Goal: Transaction & Acquisition: Purchase product/service

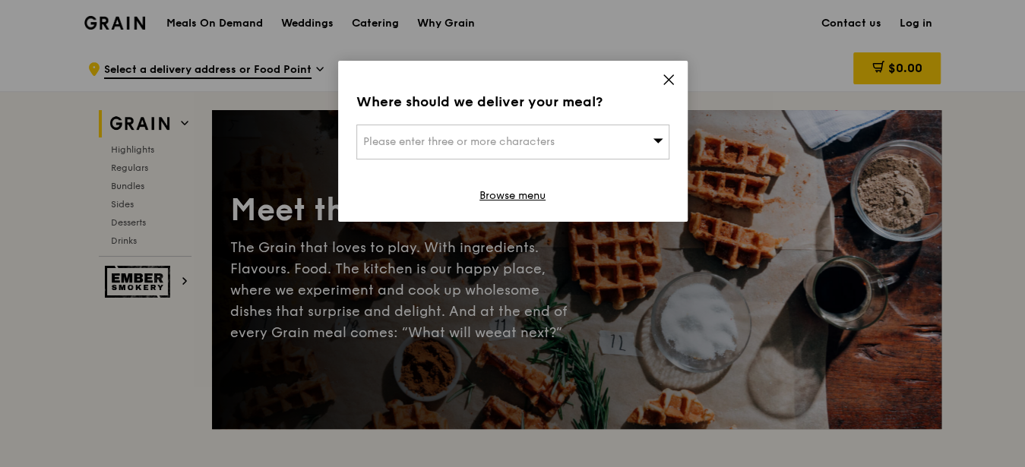
click at [571, 138] on div "Please enter three or more characters" at bounding box center [512, 142] width 313 height 35
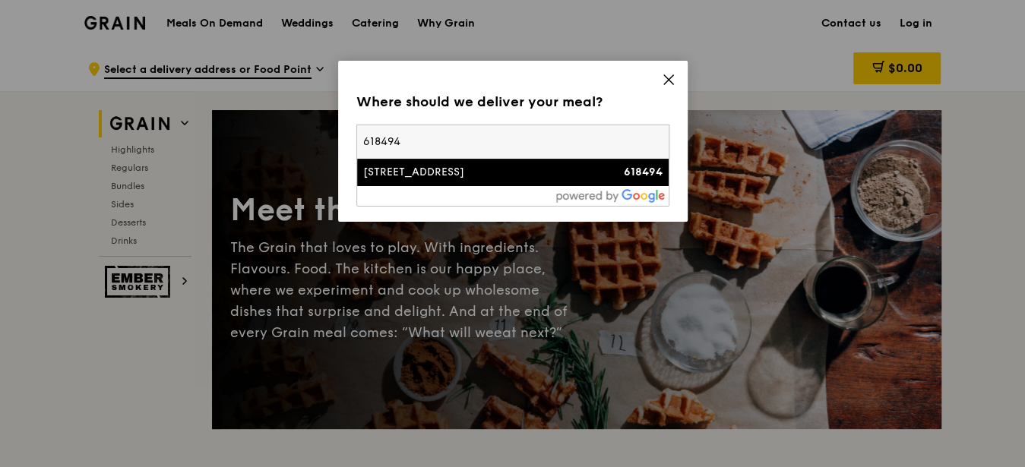
type input "618494"
click at [464, 166] on div "[STREET_ADDRESS]" at bounding box center [475, 172] width 225 height 15
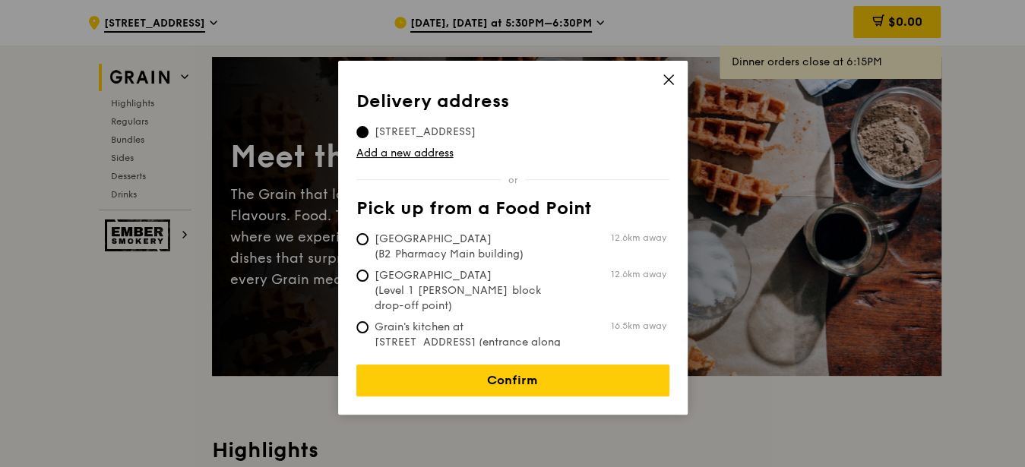
scroll to position [75, 0]
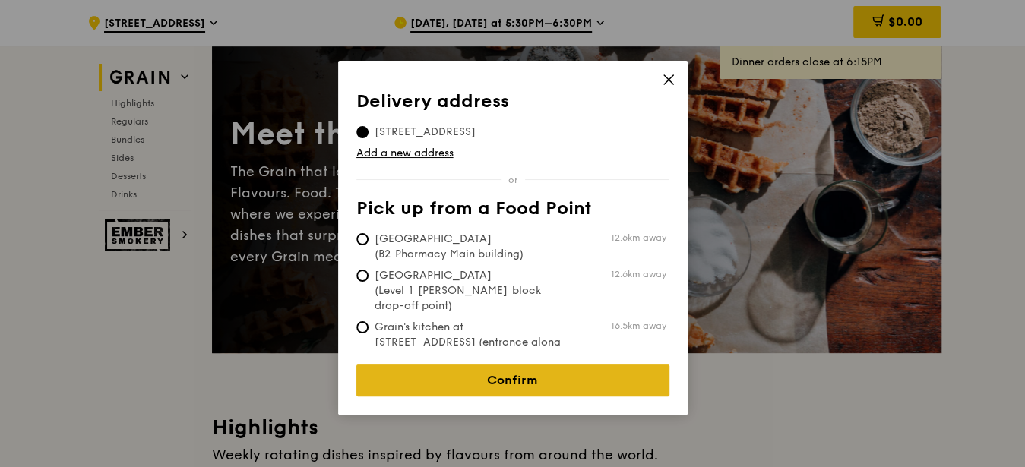
click at [540, 378] on link "Confirm" at bounding box center [512, 381] width 313 height 32
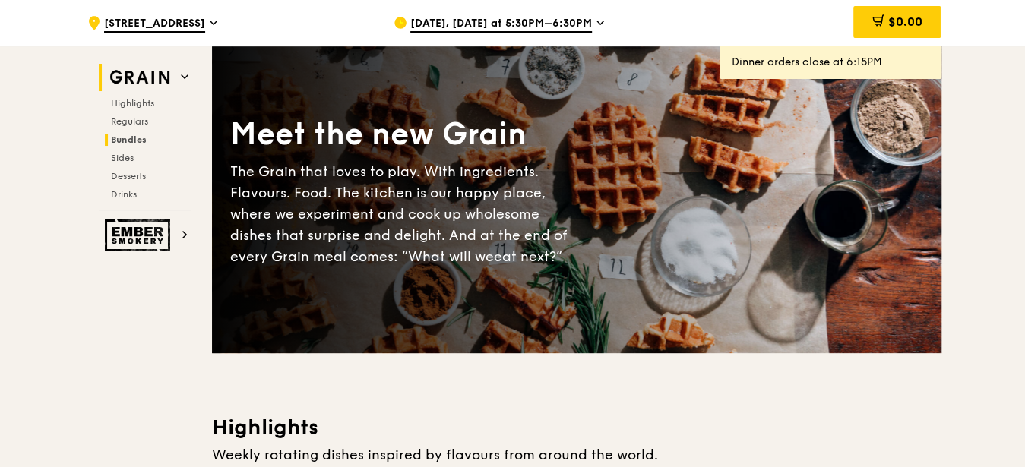
click at [119, 136] on span "Bundles" at bounding box center [129, 140] width 36 height 11
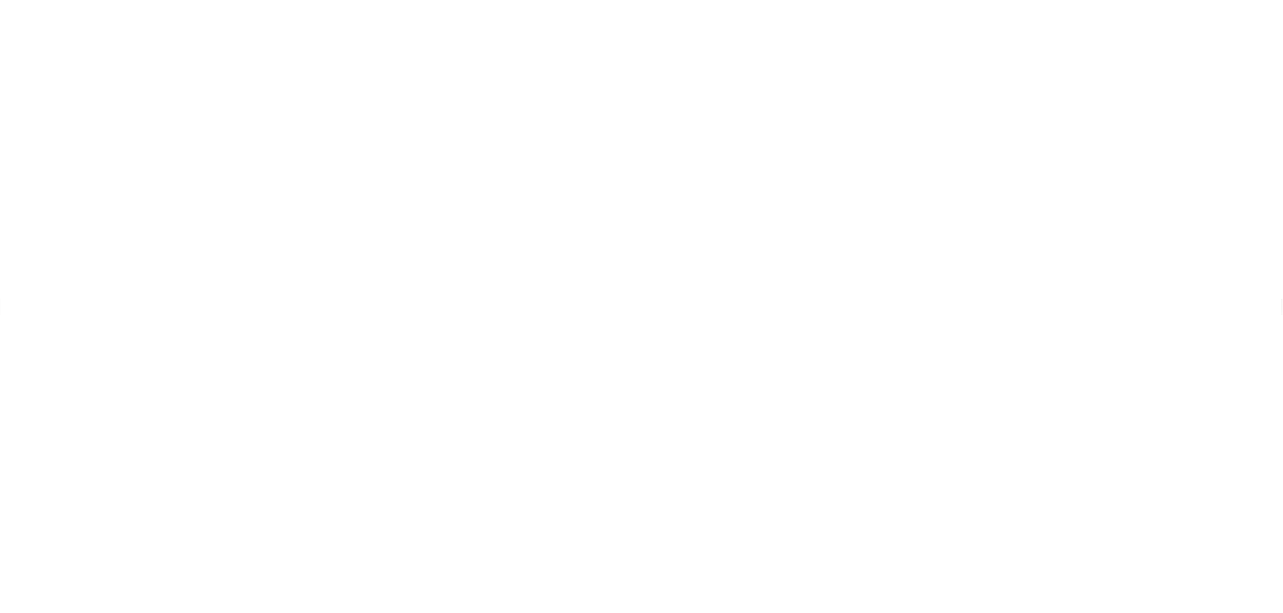
scroll to position [984, 0]
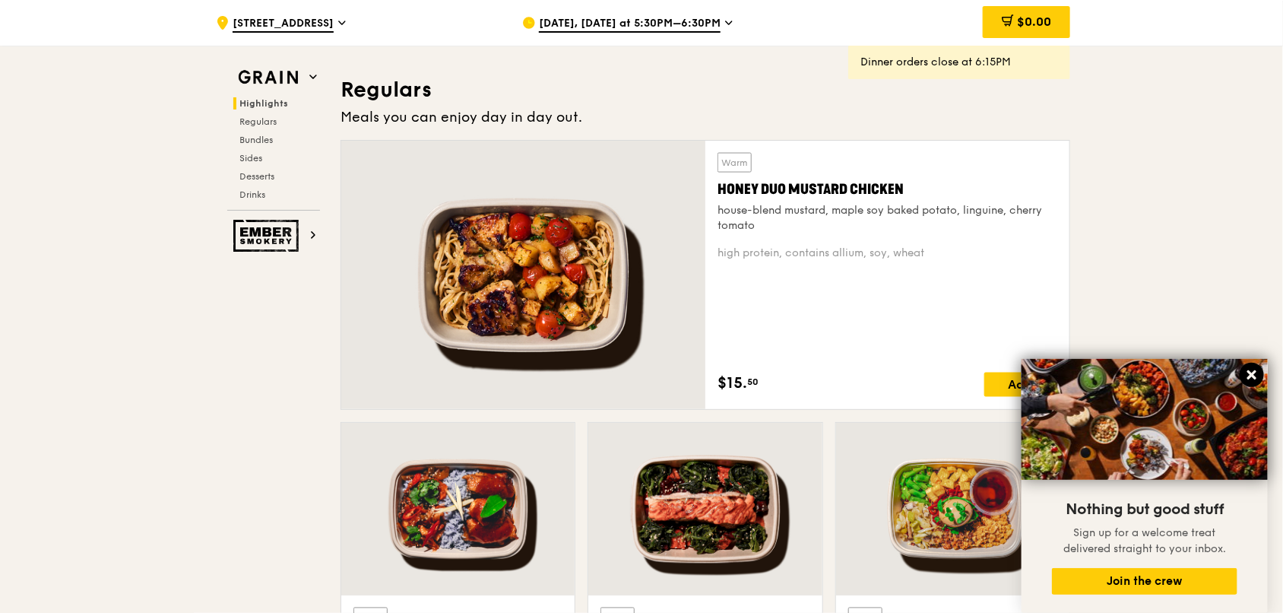
click at [1027, 377] on icon at bounding box center [1251, 374] width 9 height 9
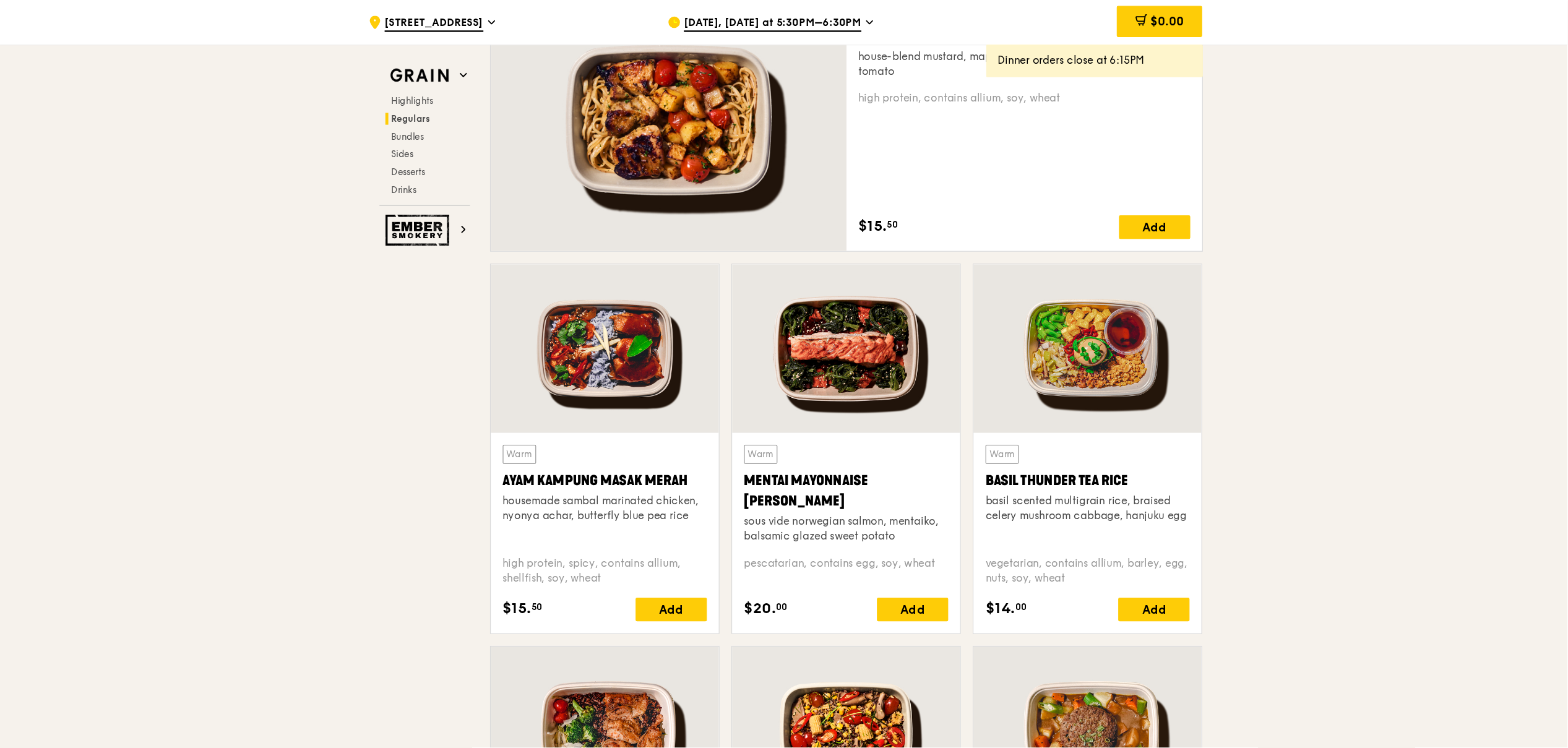
scroll to position [925, 0]
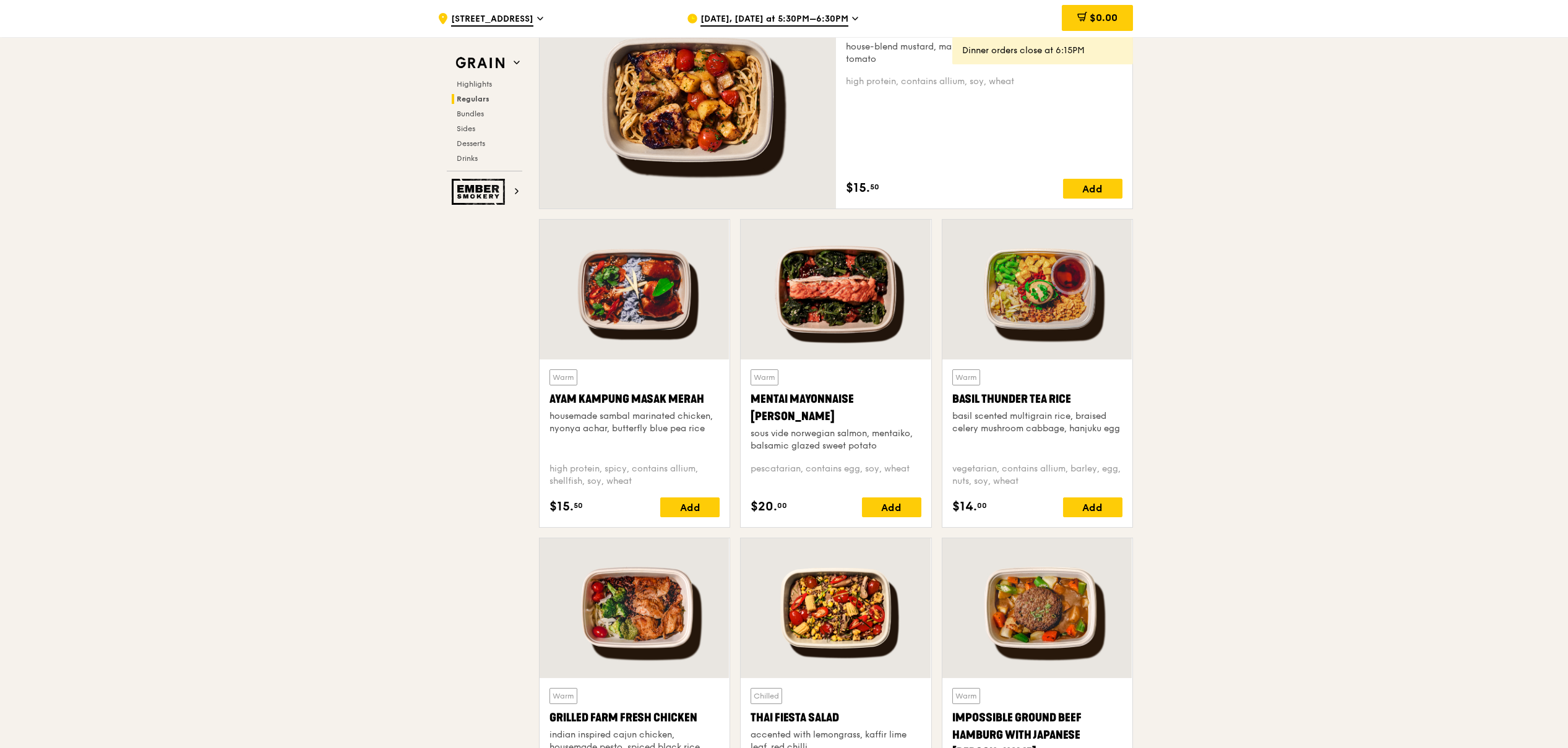
drag, startPoint x: 1391, startPoint y: 323, endPoint x: 1402, endPoint y: 344, distance: 23.7
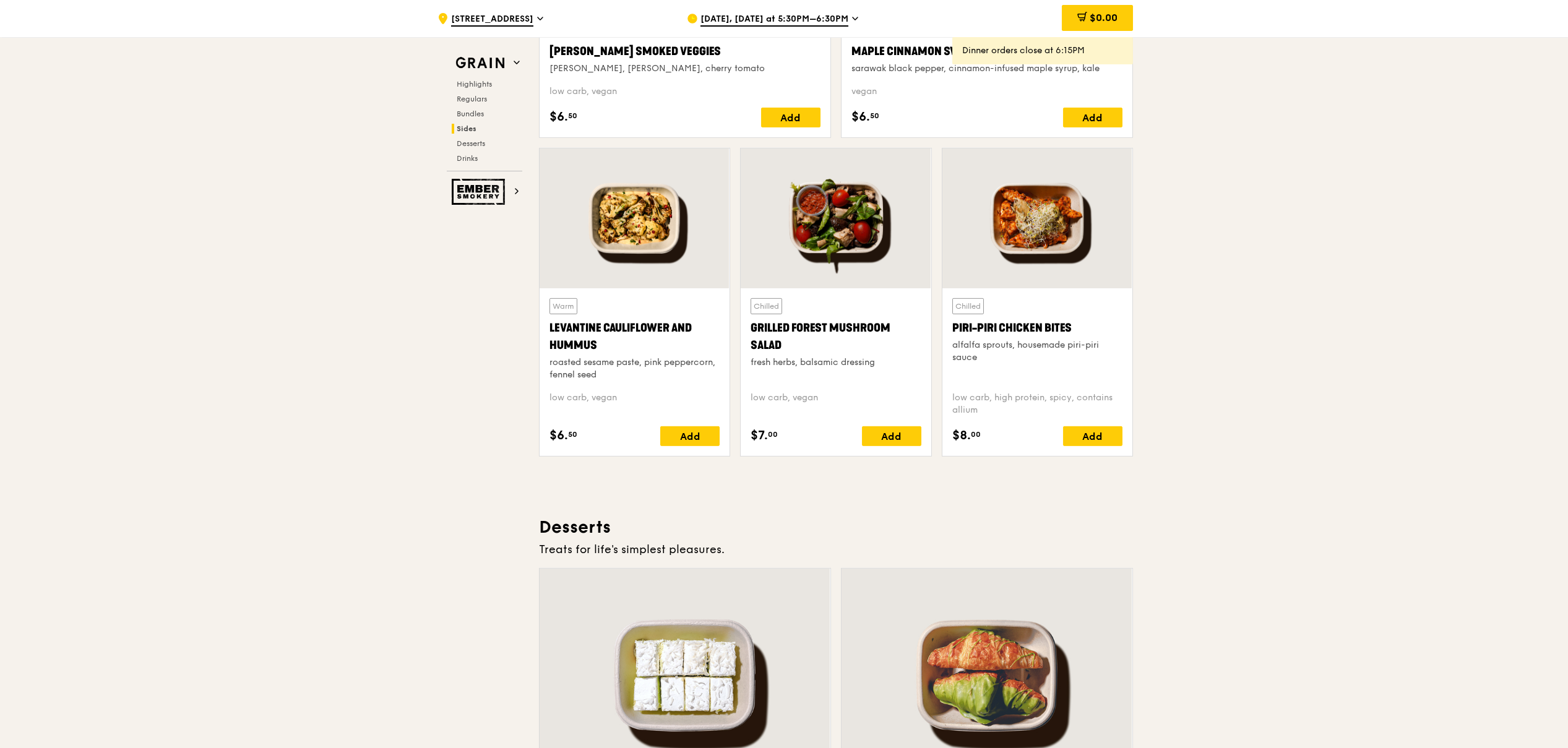
scroll to position [2781, 0]
